Goal: Information Seeking & Learning: Learn about a topic

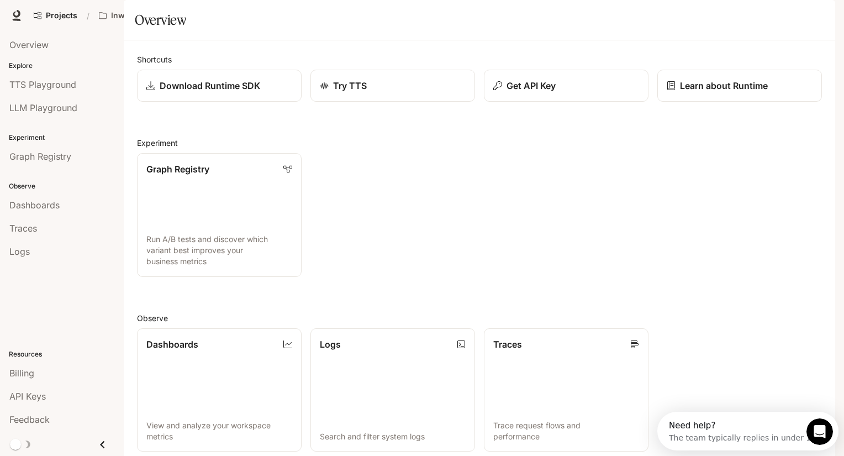
click at [757, 37] on section "Overview" at bounding box center [480, 20] width 712 height 40
click at [738, 17] on span "Documentation" at bounding box center [746, 16] width 55 height 14
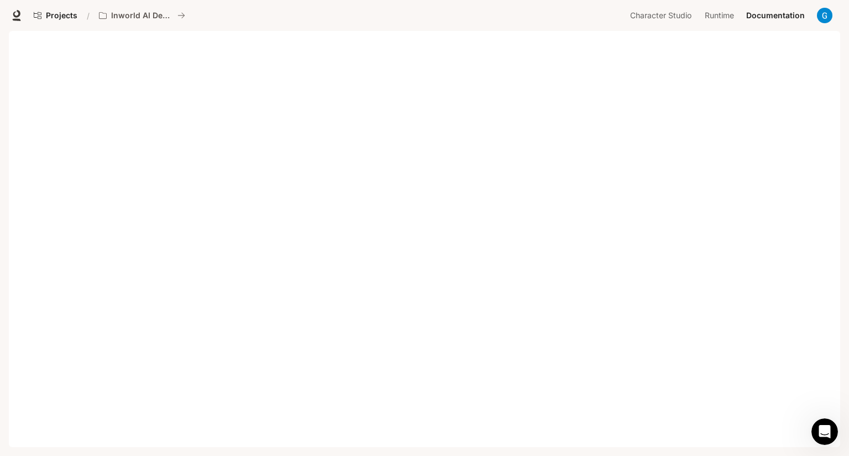
click at [819, 14] on img "button" at bounding box center [824, 15] width 15 height 15
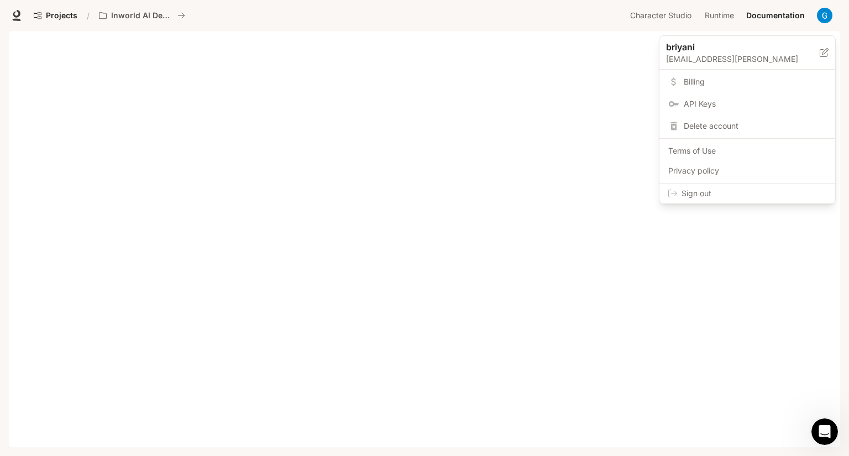
drag, startPoint x: 189, startPoint y: 151, endPoint x: 187, endPoint y: 145, distance: 6.5
click at [188, 146] on div at bounding box center [424, 228] width 849 height 456
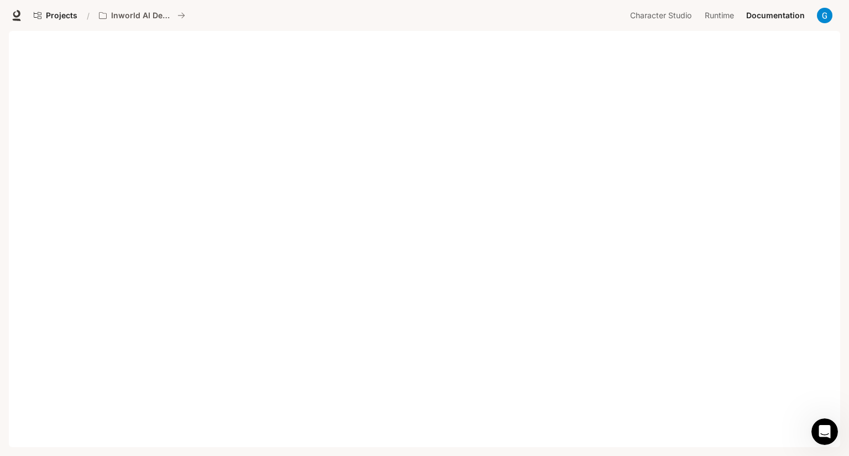
click at [823, 12] on img "button" at bounding box center [824, 15] width 15 height 15
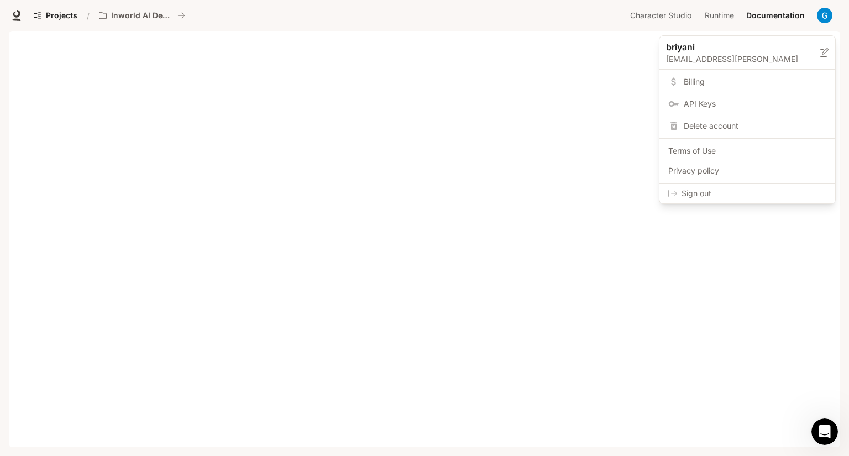
click at [120, 129] on div at bounding box center [424, 228] width 849 height 456
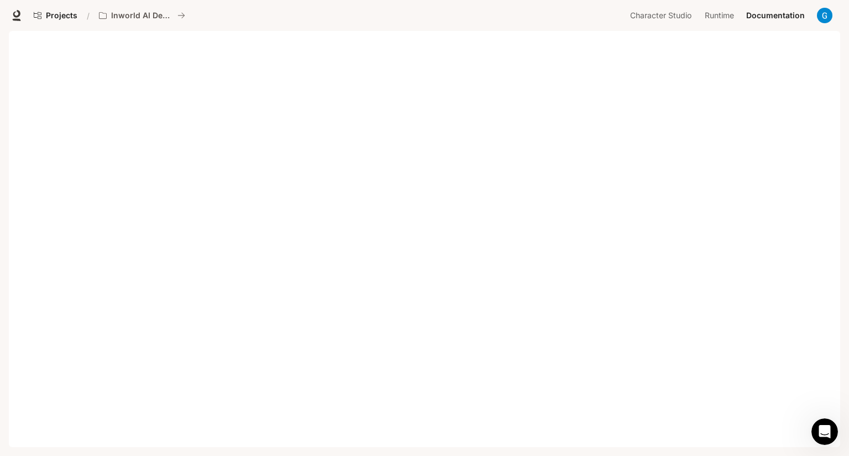
drag, startPoint x: 9, startPoint y: 2, endPoint x: 12, endPoint y: 15, distance: 13.5
click at [9, 2] on div "Projects / Inworld AI Demos Character Studio Character Studio Runtime Runtime D…" at bounding box center [424, 15] width 849 height 31
click at [12, 15] on icon at bounding box center [16, 15] width 11 height 11
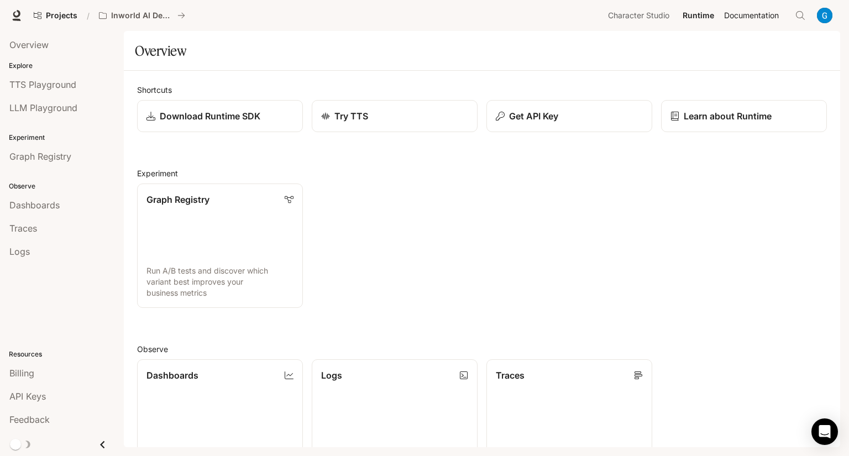
click at [753, 14] on span "Documentation" at bounding box center [751, 16] width 55 height 14
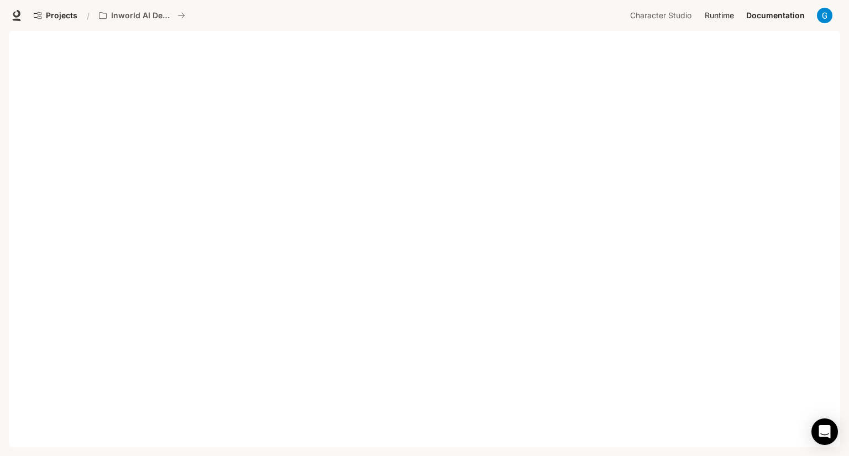
click at [720, 20] on span "Runtime" at bounding box center [718, 16] width 29 height 14
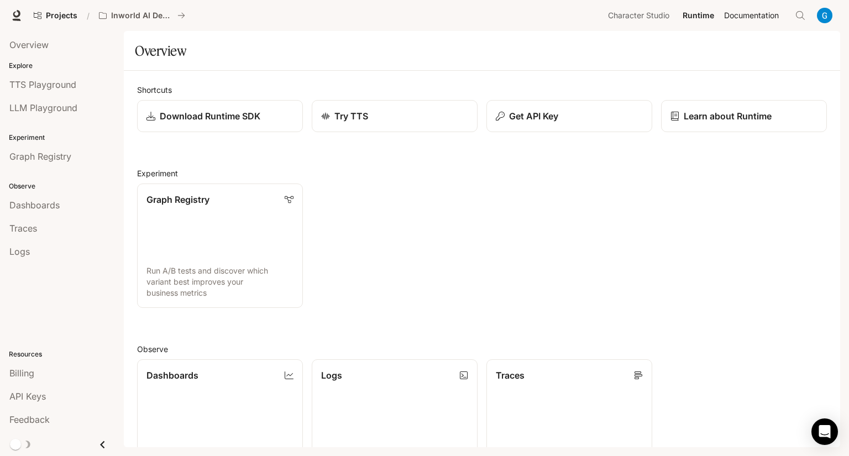
click at [770, 16] on span "Documentation" at bounding box center [751, 16] width 55 height 14
